Goal: Check status: Check status

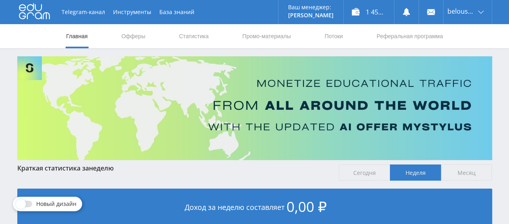
click at [197, 41] on link "Статистика" at bounding box center [193, 36] width 31 height 24
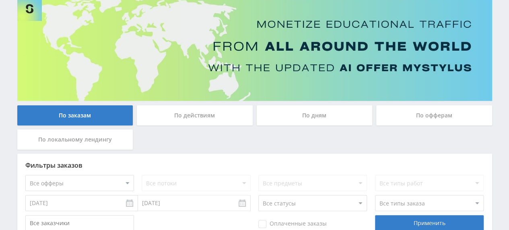
scroll to position [58, 0]
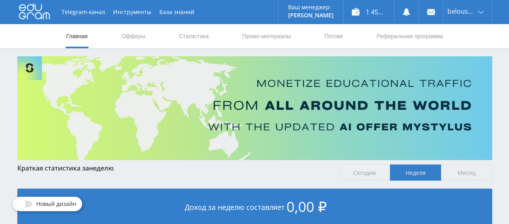
click at [189, 38] on link "Статистика" at bounding box center [193, 36] width 31 height 24
